Goal: Information Seeking & Learning: Check status

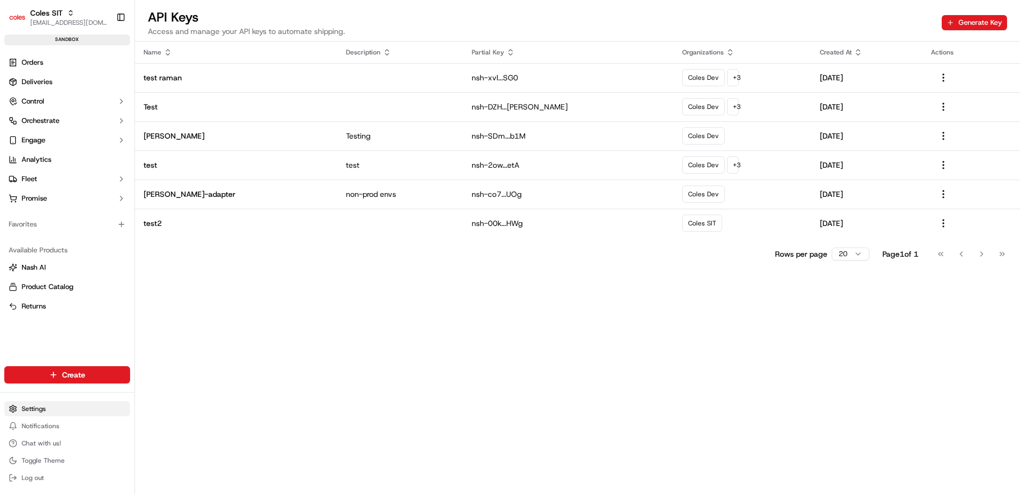
click at [44, 409] on html "Coles SIT [EMAIL_ADDRESS][DOMAIN_NAME] Toggle Sidebar sandbox Orders Deliveries…" at bounding box center [510, 247] width 1020 height 494
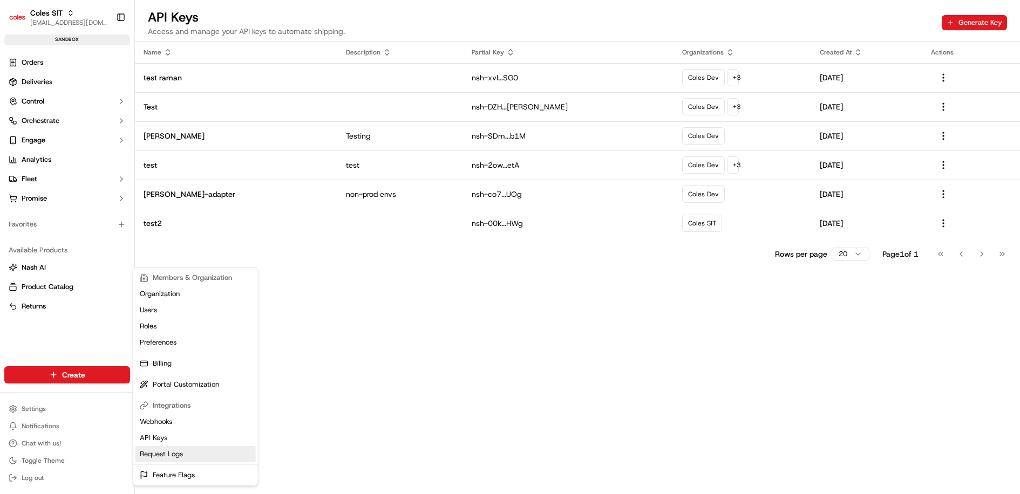
click at [176, 451] on link "Request Logs" at bounding box center [195, 454] width 120 height 16
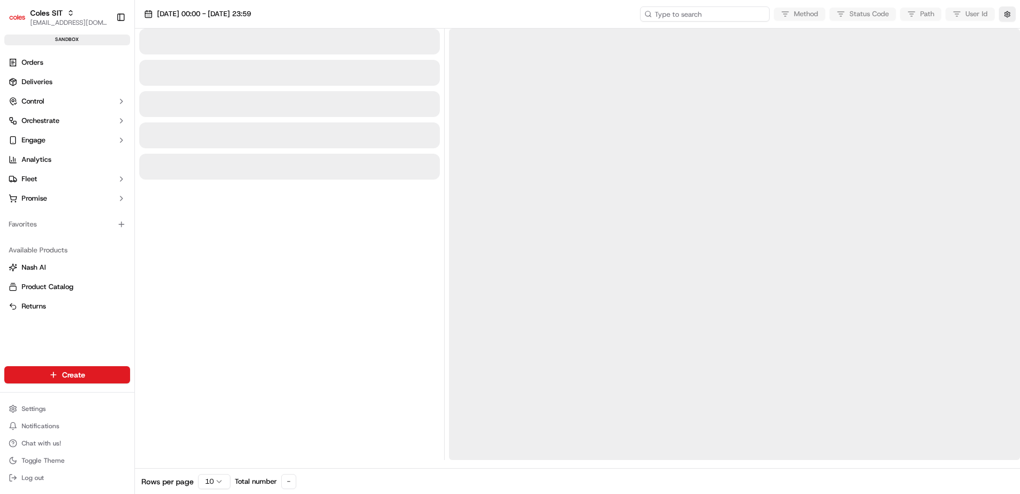
click at [735, 17] on input at bounding box center [705, 13] width 130 height 15
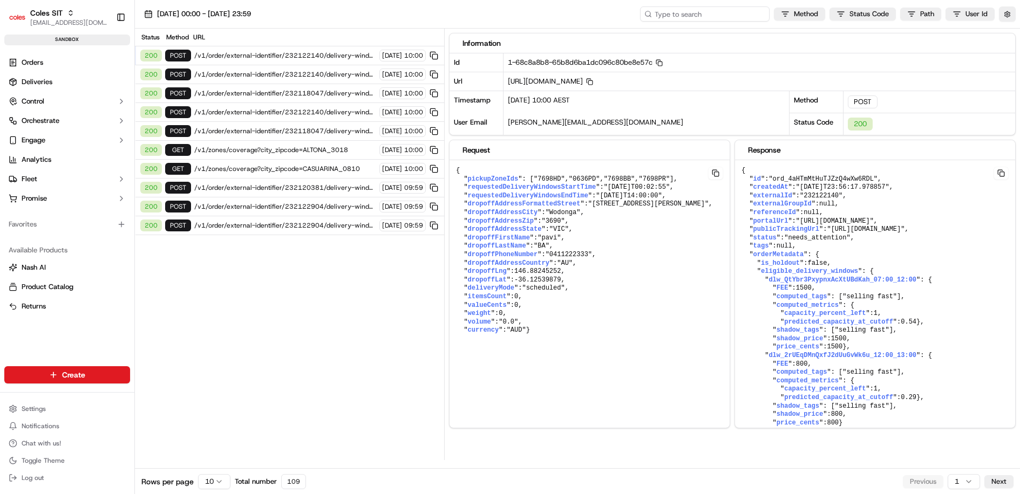
paste input "1-68c8a5b6-333ca0ab5d14d61f51752fce"
type input "1-68c8a5b6-333ca0ab5d14d61f51752fce"
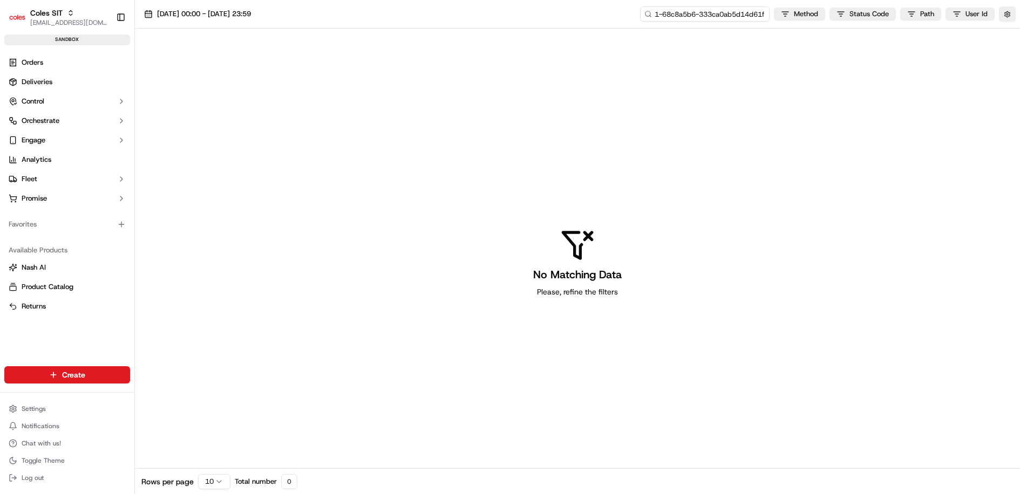
click at [722, 15] on input "1-68c8a5b6-333ca0ab5d14d61f51752fce" at bounding box center [705, 13] width 130 height 15
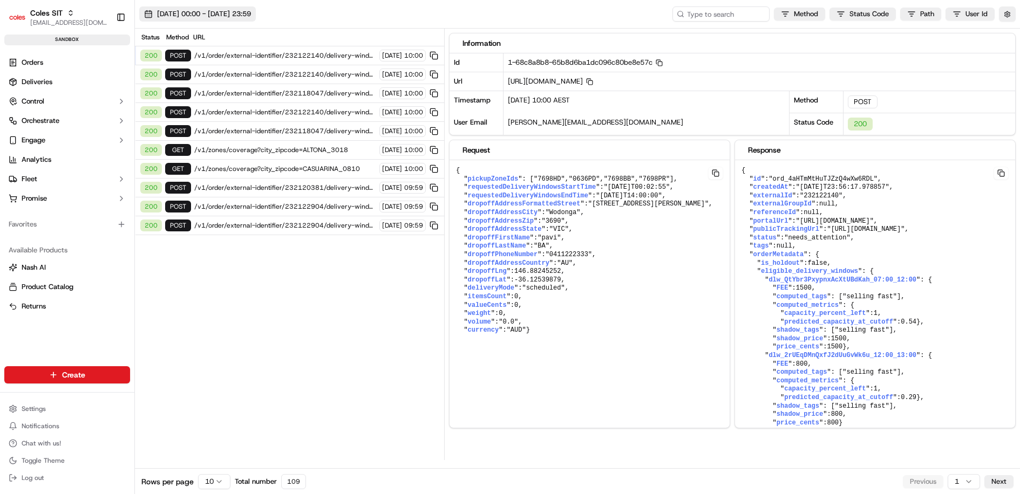
click at [224, 13] on span "[DATE] 00:00 - [DATE] 23:59" at bounding box center [204, 14] width 94 height 10
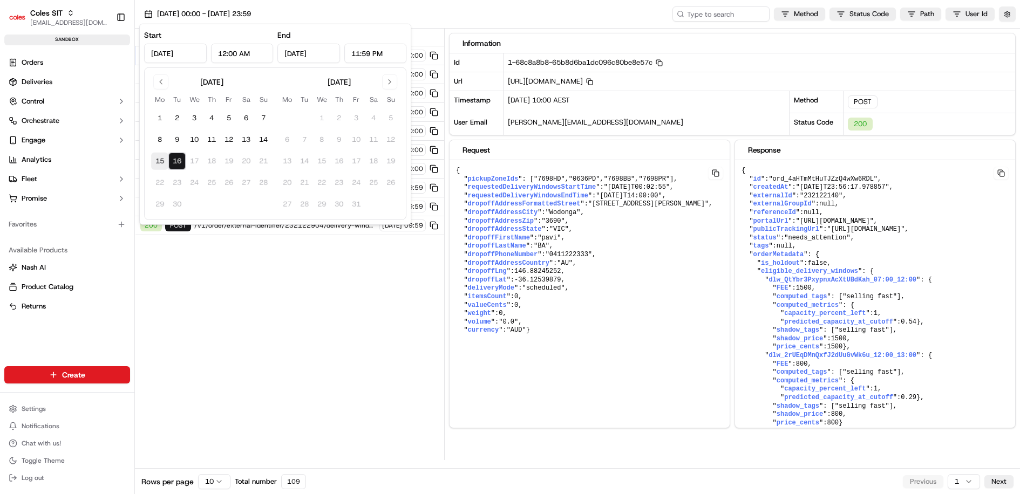
click at [155, 164] on button "15" at bounding box center [159, 161] width 17 height 17
type input "[DATE]"
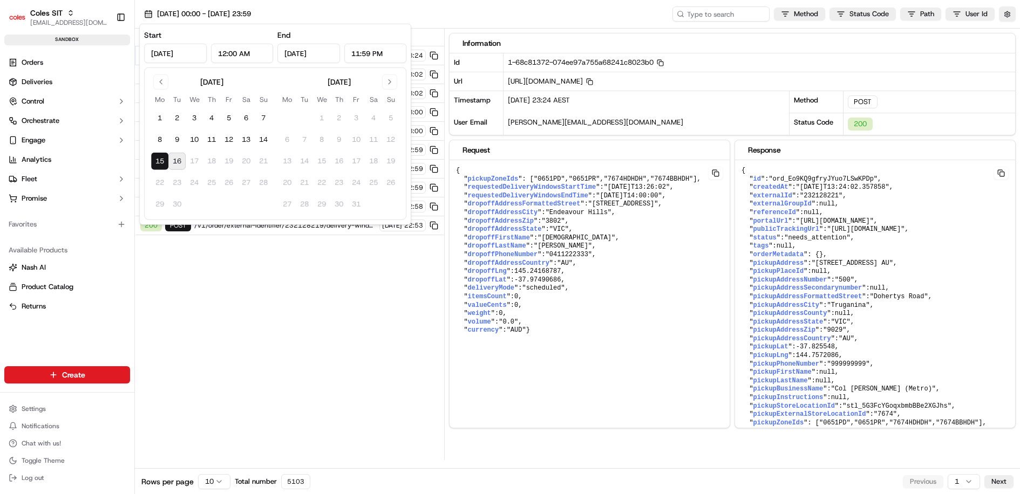
click at [180, 160] on button "16" at bounding box center [176, 161] width 17 height 17
type input "[DATE]"
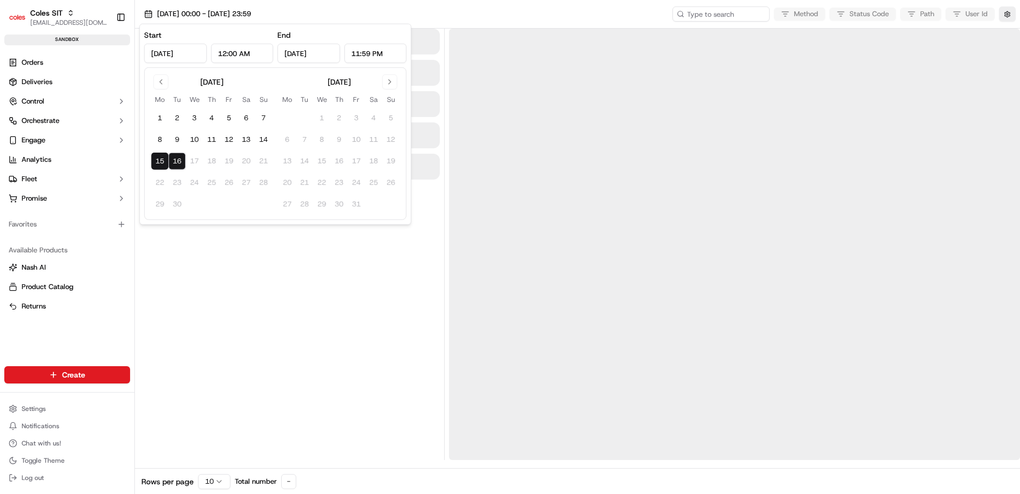
click at [266, 259] on div at bounding box center [289, 245] width 301 height 432
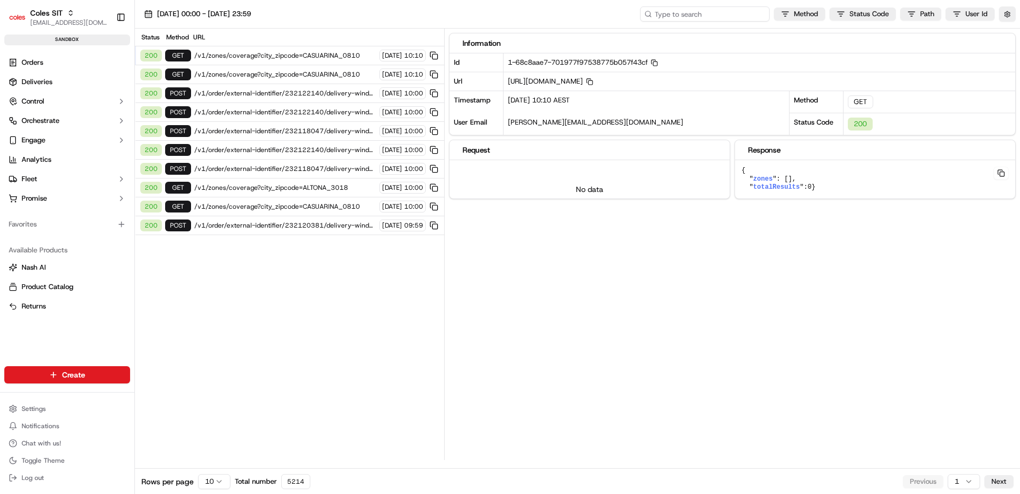
click at [731, 10] on input at bounding box center [705, 13] width 130 height 15
paste input "1-68c8a5b6-333ca0ab5d14d61f51752fce"
type input "1-68c8a5b6-333ca0ab5d14d61f51752fce"
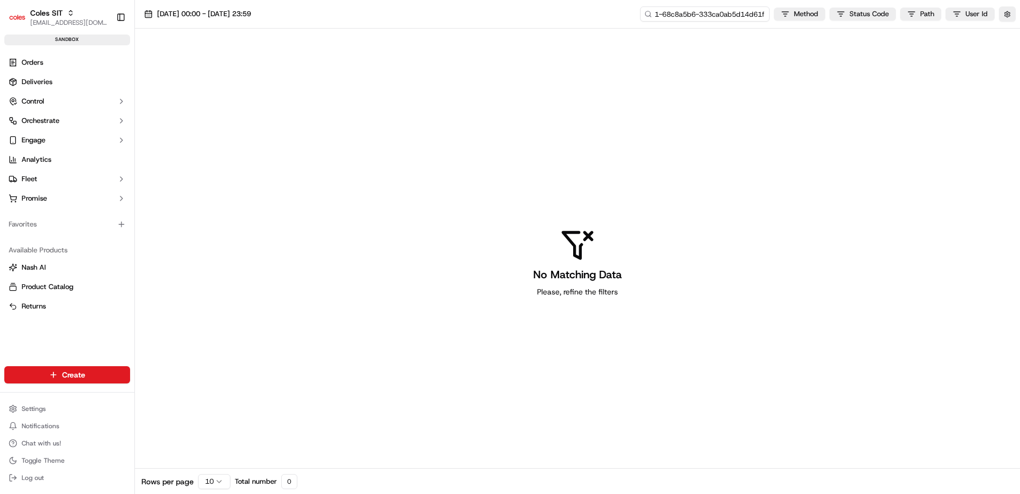
click at [703, 16] on input "1-68c8a5b6-333ca0ab5d14d61f51752fce" at bounding box center [705, 13] width 130 height 15
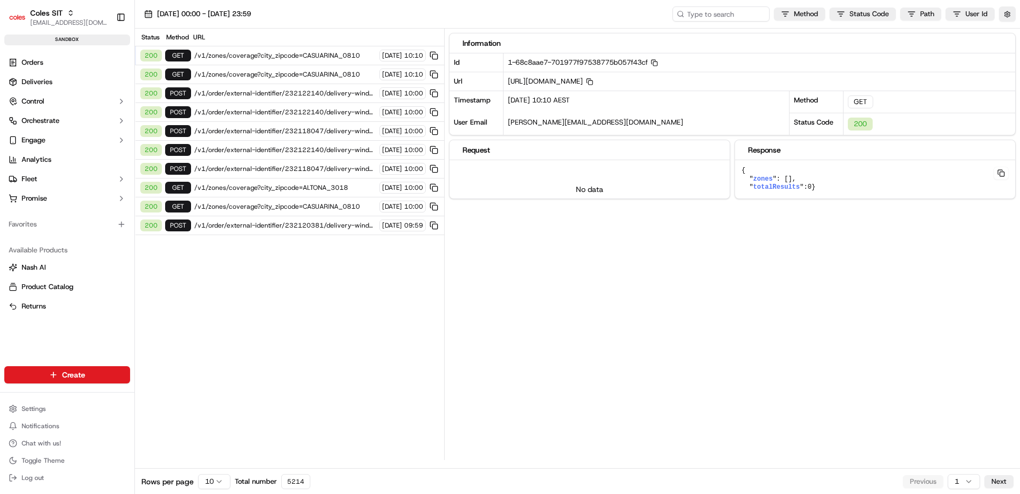
click at [311, 227] on div "200 POST /v1/order/external-identifier/232120381/delivery-window [DATE] 09:59" at bounding box center [289, 225] width 309 height 19
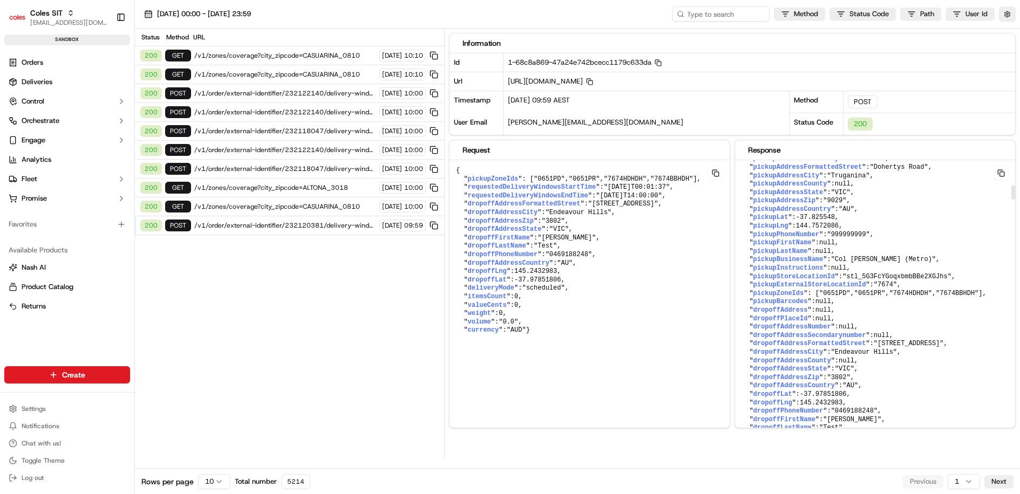
scroll to position [0, 0]
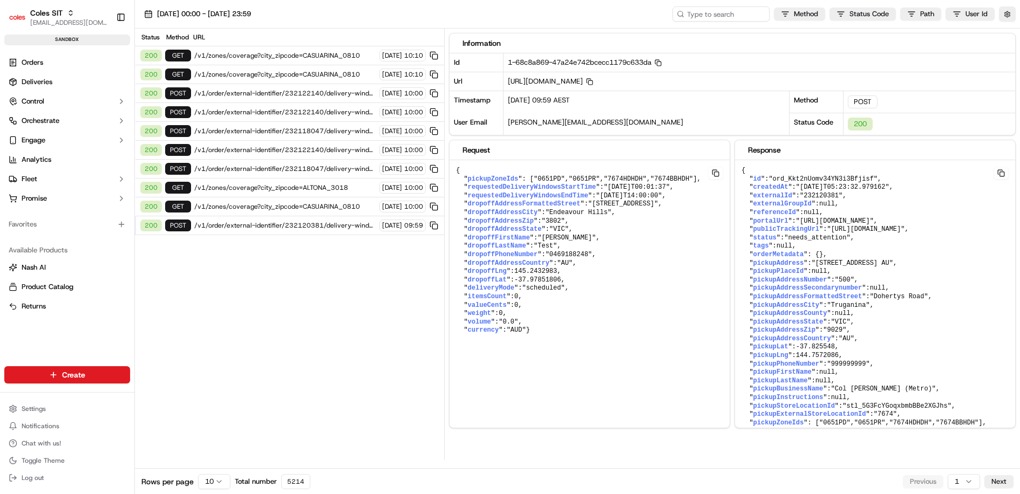
click at [309, 96] on span "/v1/order/external-identifier/232122140/delivery-window" at bounding box center [285, 93] width 182 height 9
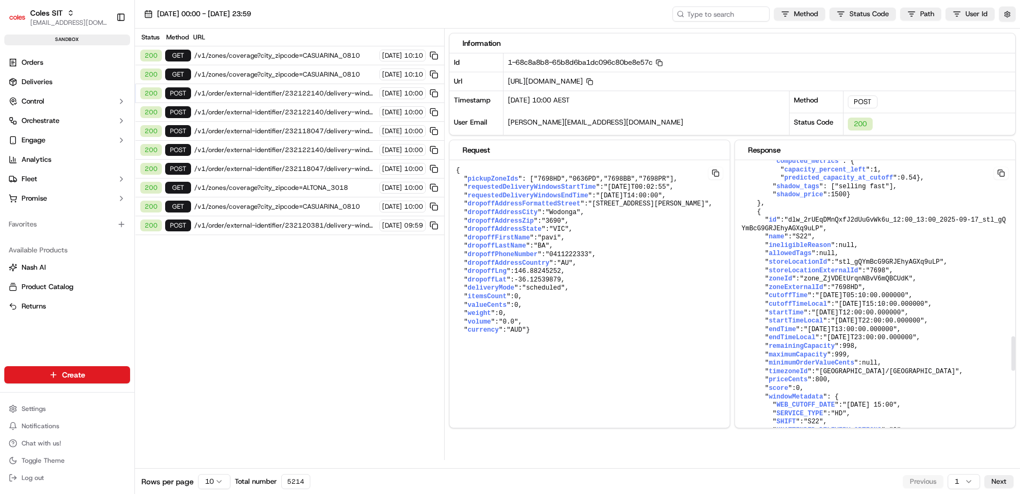
scroll to position [1479, 0]
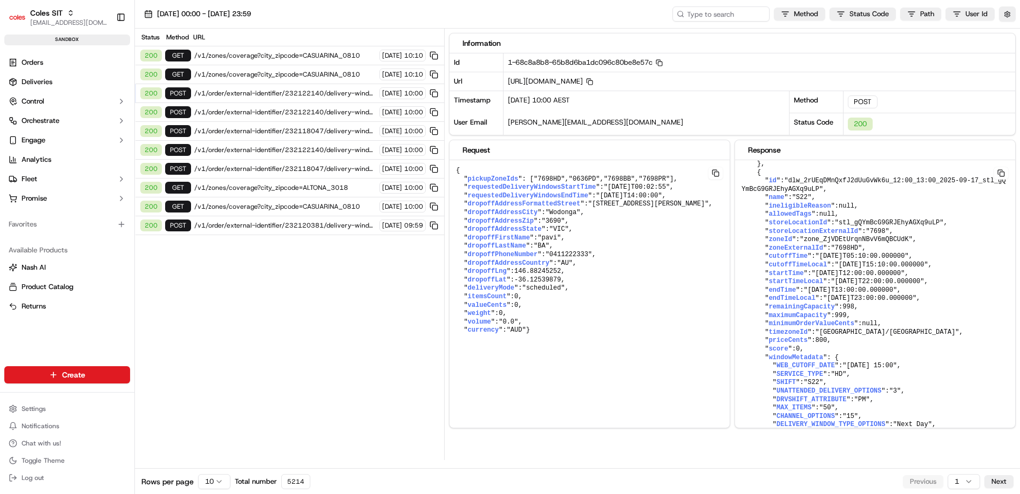
click at [607, 65] on span "1-68c8a8b8-65b8d6ba1dc096c80be8e57c Copy 1-68c8a8b8-65b8d6ba1dc096c80be8e57c" at bounding box center [585, 62] width 155 height 9
copy span "1-68c8a8b8-65b8d6ba1dc096c80be8e57c"
click at [593, 77] on span "[URL][DOMAIN_NAME] Copy [URL][DOMAIN_NAME]" at bounding box center [550, 81] width 85 height 9
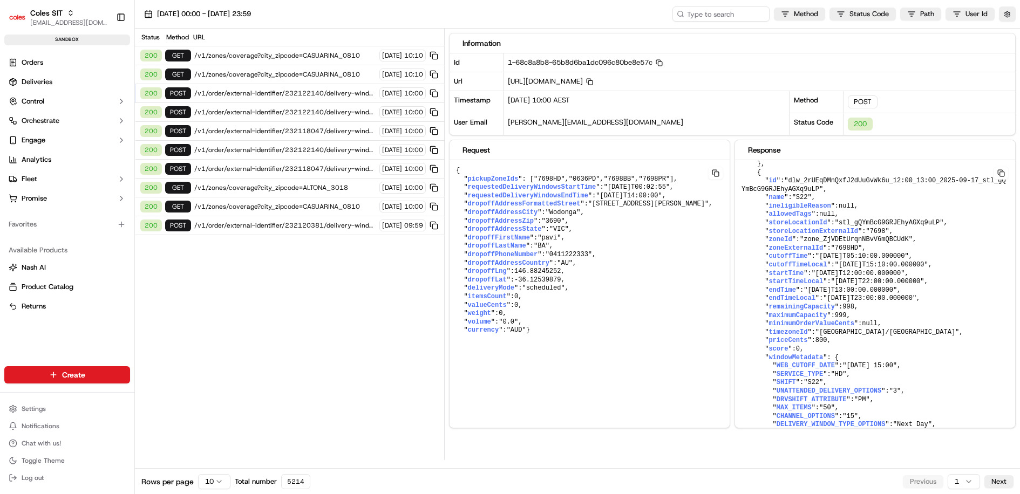
click at [593, 77] on span "[URL][DOMAIN_NAME] Copy [URL][DOMAIN_NAME]" at bounding box center [550, 81] width 85 height 9
copy span "232122140"
click at [662, 62] on rect "button" at bounding box center [660, 64] width 4 height 4
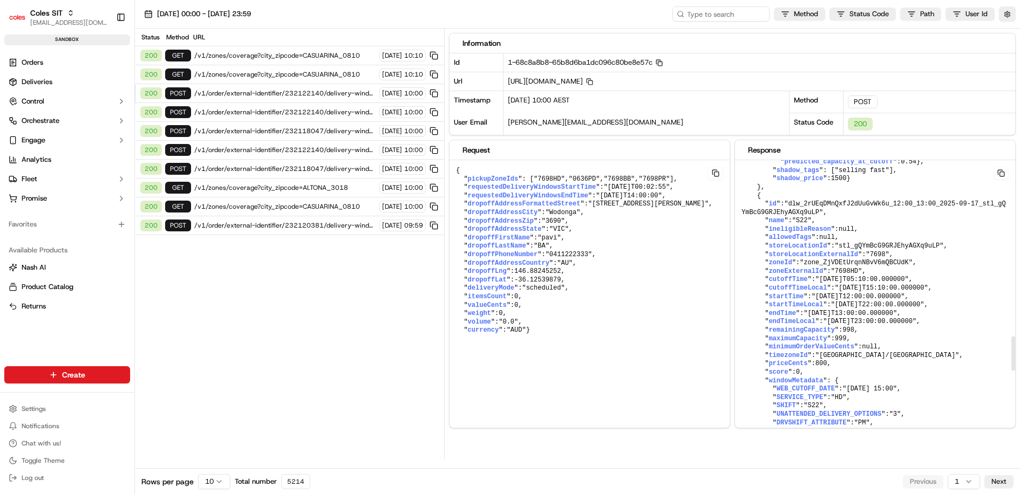
scroll to position [1445, 0]
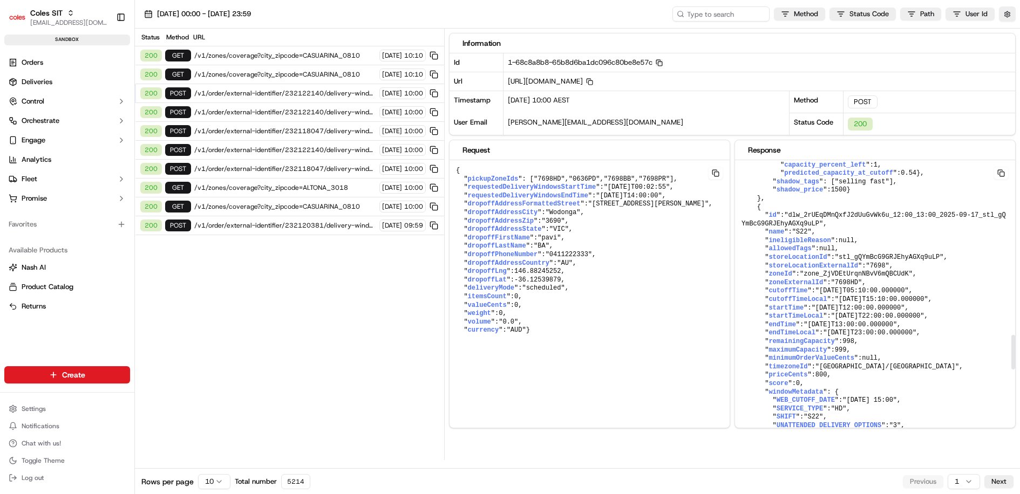
click at [593, 82] on span "[URL][DOMAIN_NAME] Copy [URL][DOMAIN_NAME]" at bounding box center [550, 81] width 85 height 9
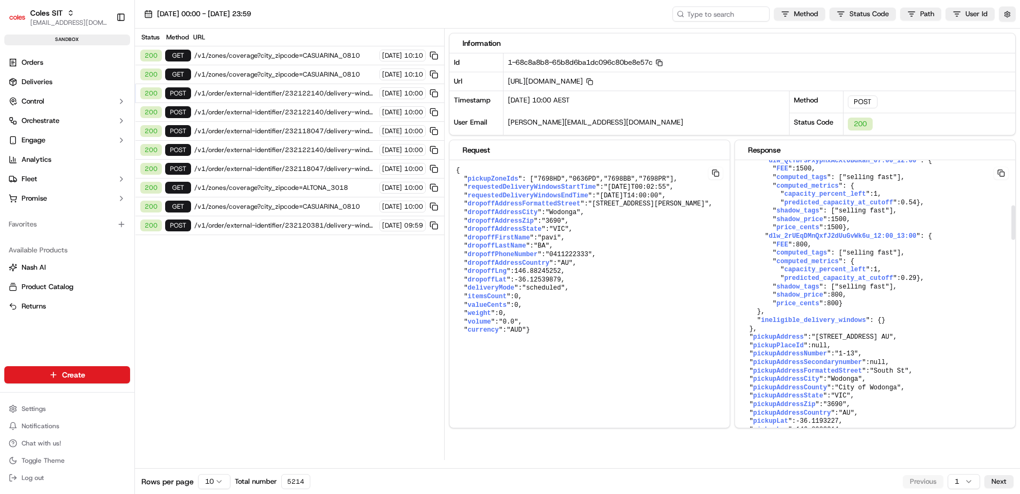
scroll to position [0, 0]
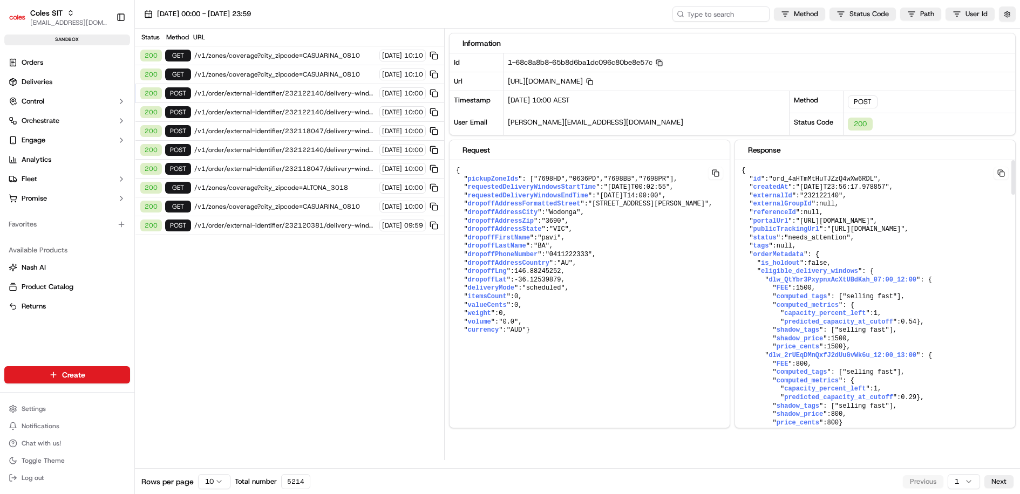
click at [823, 175] on span ""ord_4aHTmMtHuTJZzQ4wXw6RDL"" at bounding box center [823, 179] width 109 height 8
click at [829, 194] on span ""232122140"" at bounding box center [821, 196] width 43 height 8
copy span "232122140"
